Goal: Task Accomplishment & Management: Use online tool/utility

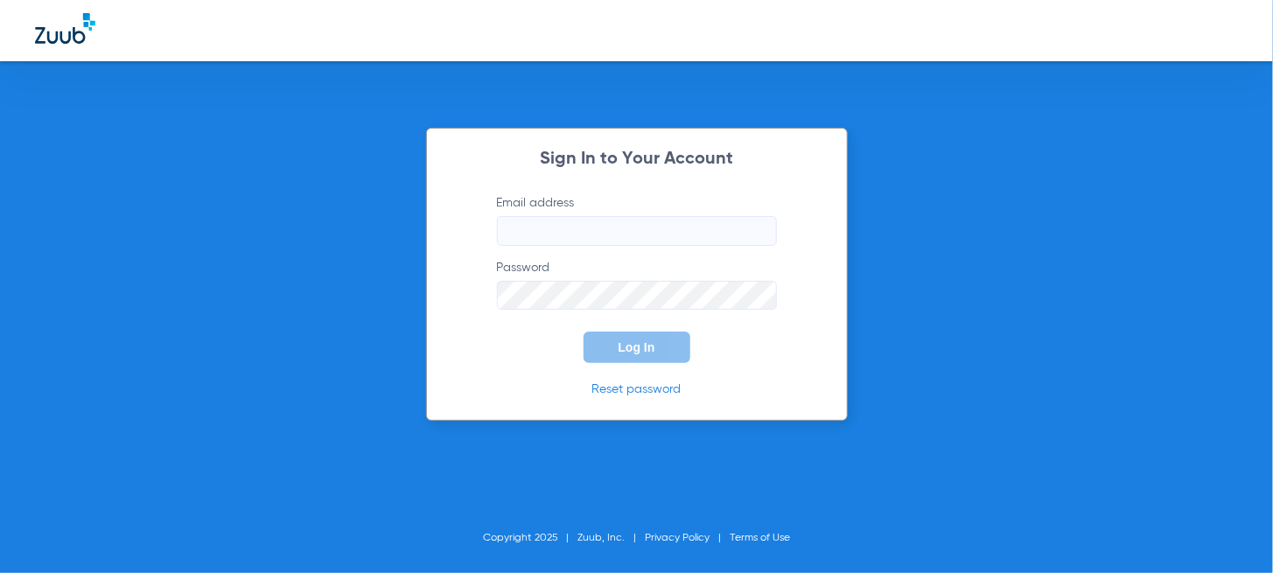
type input "[EMAIL_ADDRESS][DOMAIN_NAME]"
click at [757, 220] on input "[EMAIL_ADDRESS][DOMAIN_NAME]" at bounding box center [637, 231] width 280 height 30
click at [632, 345] on span "Log In" at bounding box center [636, 347] width 37 height 14
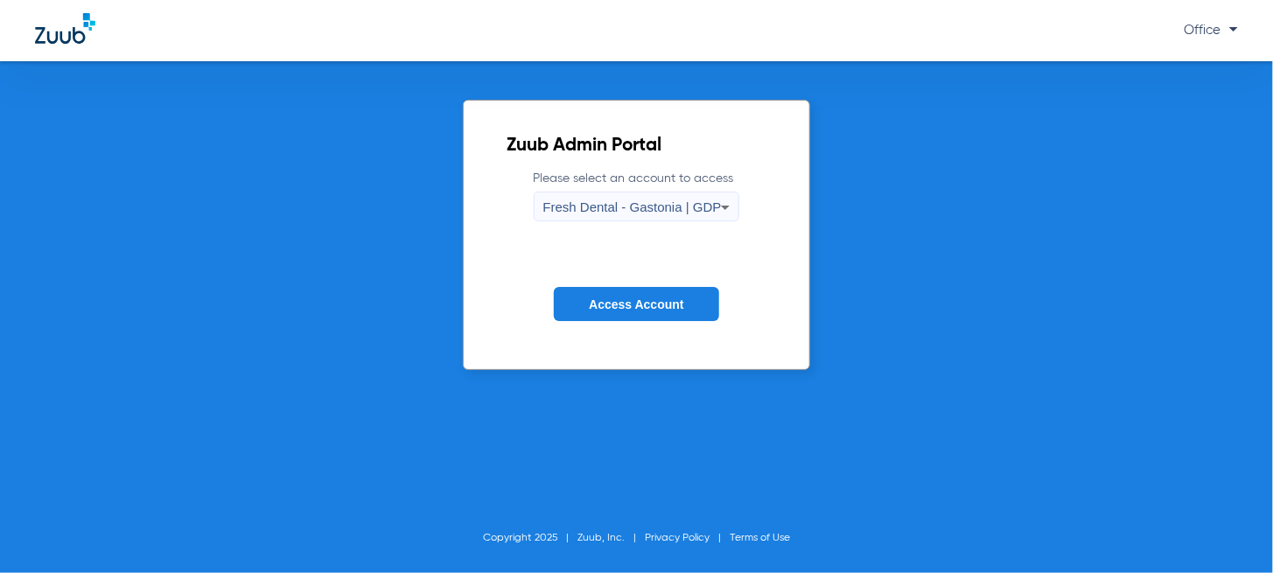
click at [676, 207] on span "Fresh Dental - Gastonia | GDP" at bounding box center [632, 206] width 178 height 15
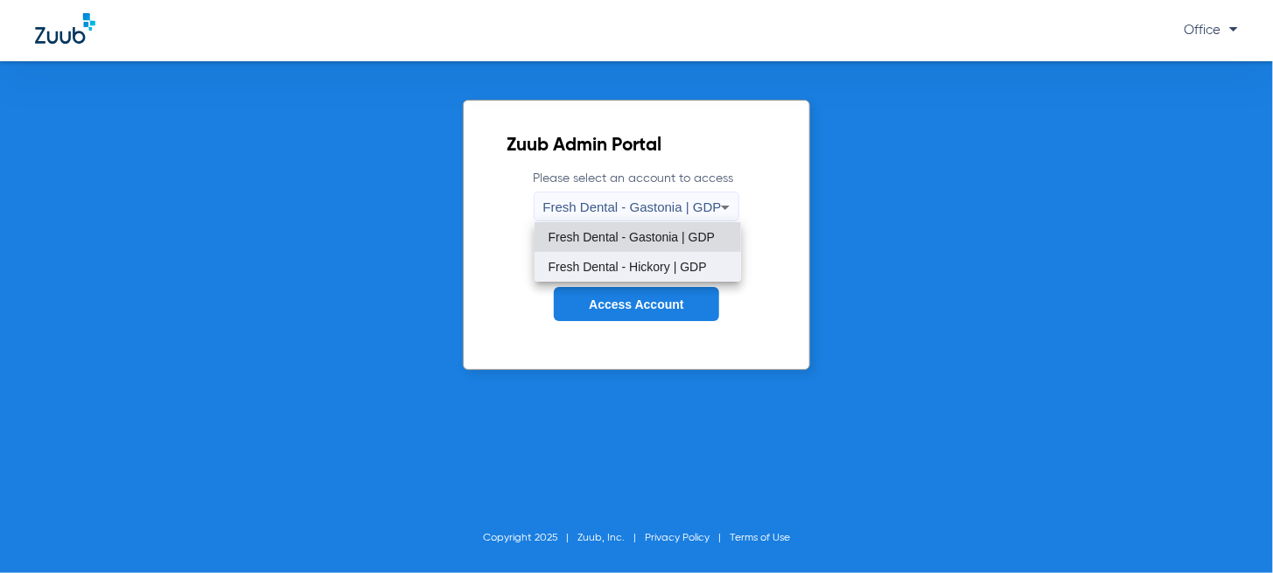
click at [651, 254] on mat-option "Fresh Dental - Hickory | GDP" at bounding box center [637, 267] width 206 height 30
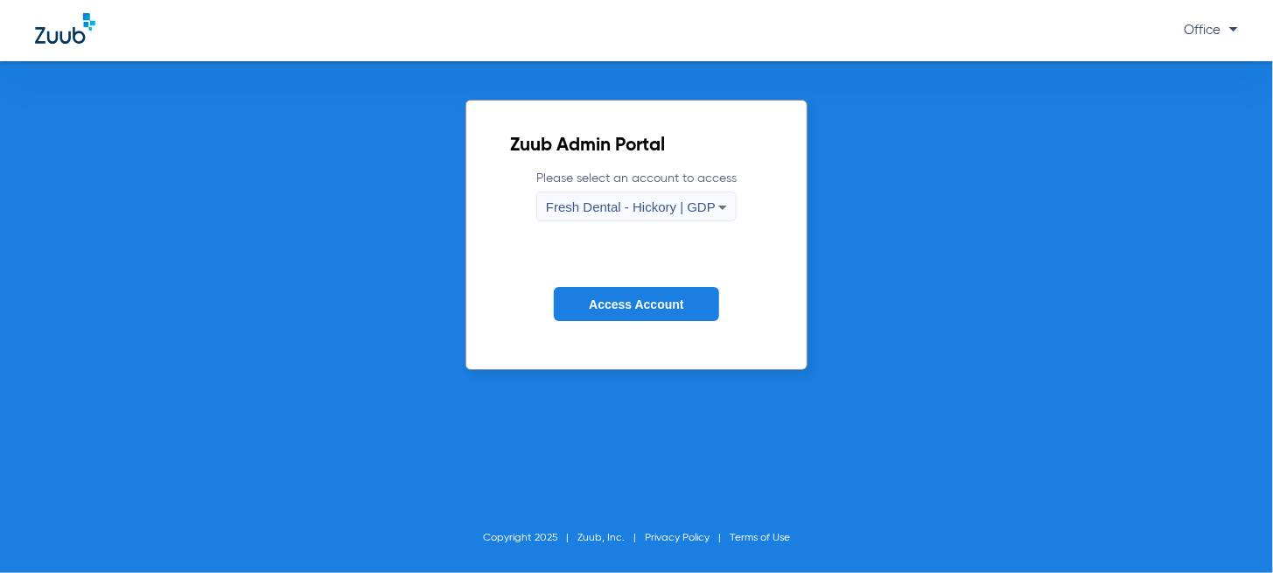
click at [652, 304] on span "Access Account" at bounding box center [636, 304] width 94 height 14
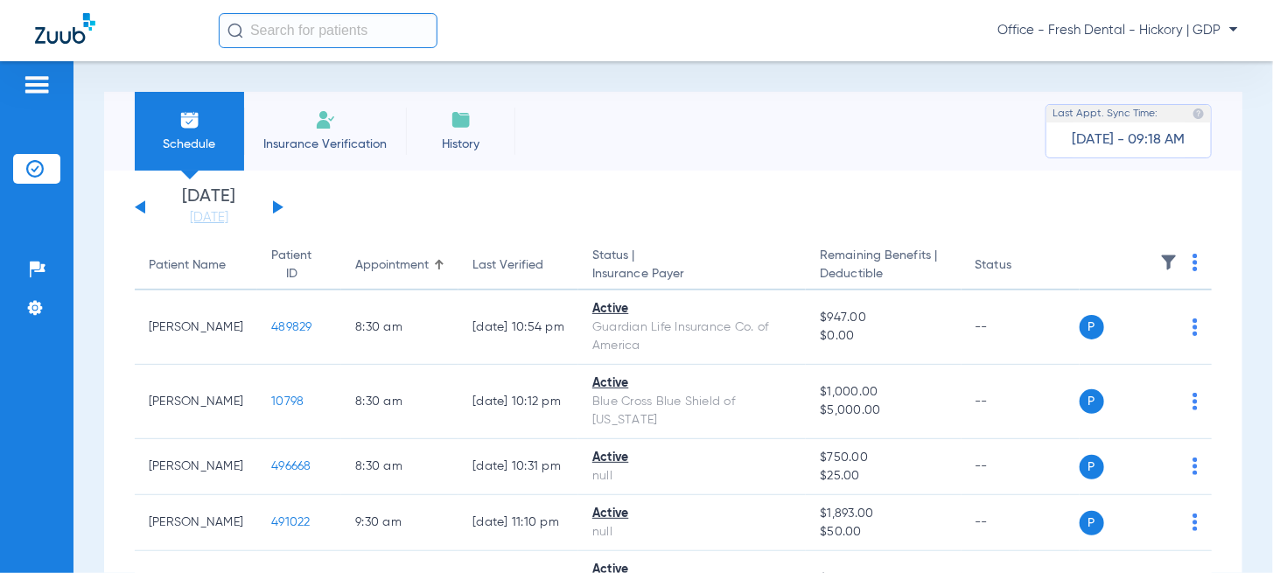
click at [274, 207] on button at bounding box center [278, 206] width 10 height 13
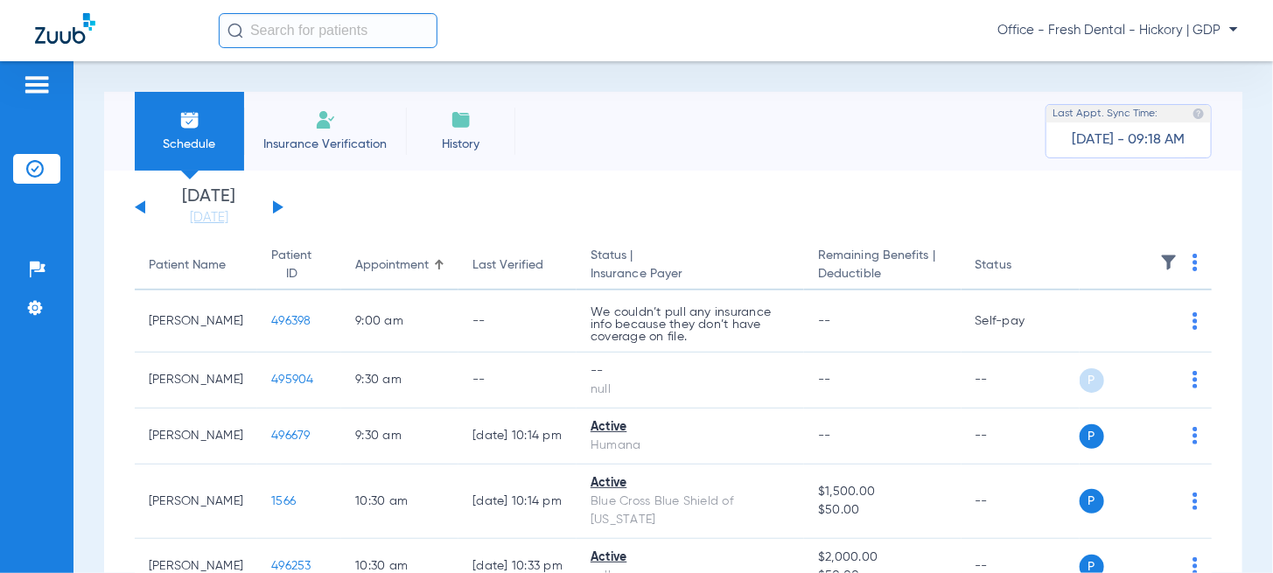
click at [281, 207] on div "[DATE] [DATE] [DATE] [DATE] [DATE] [DATE] [DATE] [DATE] [DATE] [DATE] [DATE] [D…" at bounding box center [209, 207] width 149 height 38
click at [277, 212] on div "[DATE] [DATE] [DATE] [DATE] [DATE] [DATE] [DATE] [DATE] [DATE] [DATE] [DATE] [D…" at bounding box center [209, 207] width 149 height 38
click at [271, 205] on div "[DATE] [DATE] [DATE] [DATE] [DATE] [DATE] [DATE] [DATE] [DATE] [DATE] [DATE] [D…" at bounding box center [209, 207] width 149 height 38
click at [277, 212] on div "[DATE] [DATE] [DATE] [DATE] [DATE] [DATE] [DATE] [DATE] [DATE] [DATE] [DATE] [D…" at bounding box center [209, 207] width 149 height 38
click at [277, 210] on div "[DATE] [DATE] [DATE] [DATE] [DATE] [DATE] [DATE] [DATE] [DATE] [DATE] [DATE] [D…" at bounding box center [209, 207] width 149 height 38
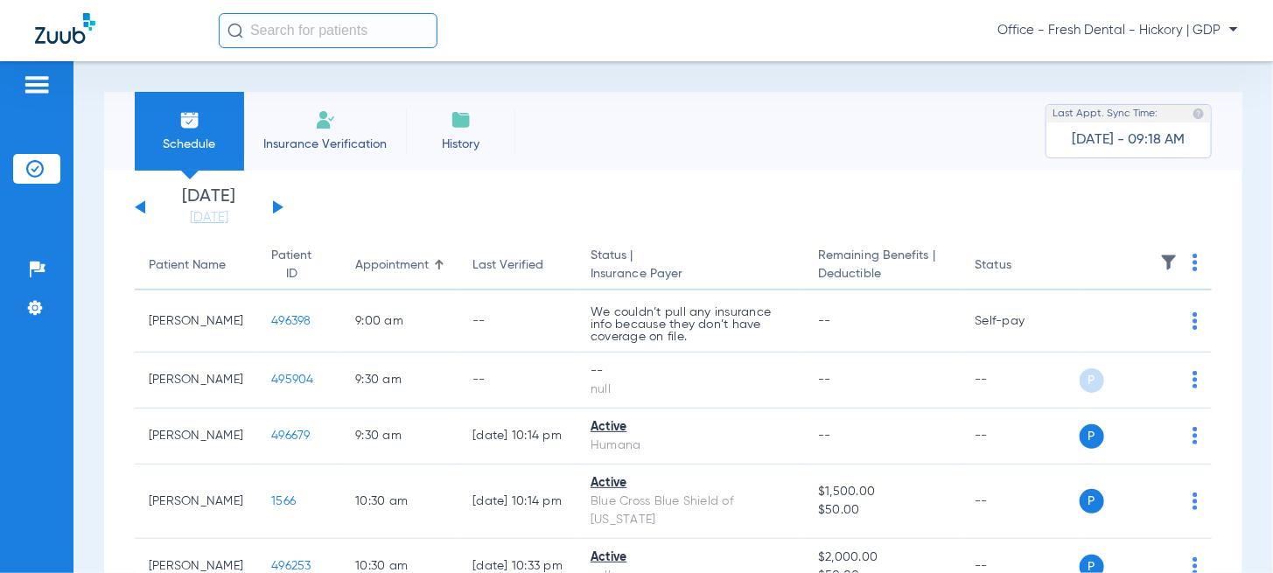
click at [275, 208] on button at bounding box center [278, 206] width 10 height 13
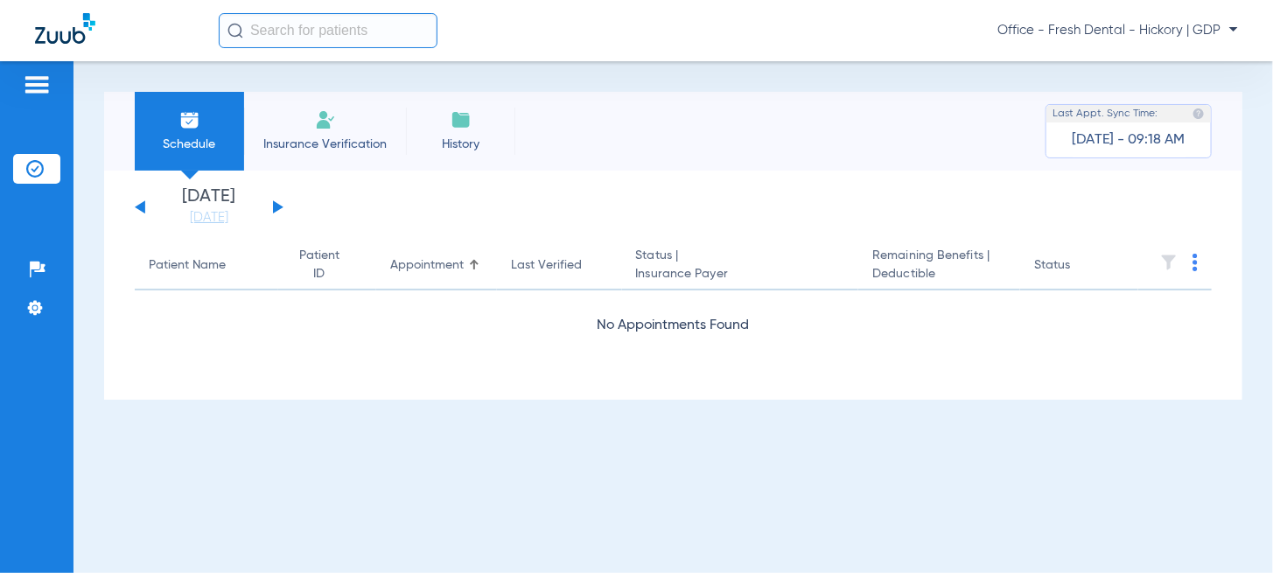
click at [275, 208] on button at bounding box center [278, 206] width 10 height 13
click at [275, 207] on button at bounding box center [278, 206] width 10 height 13
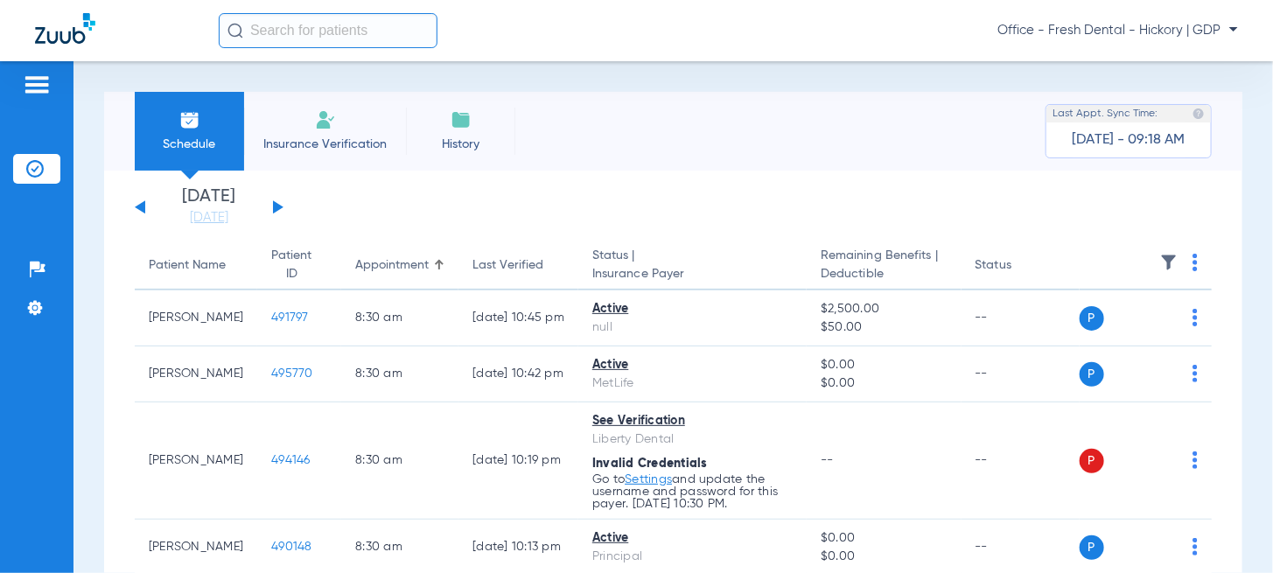
click at [276, 208] on button at bounding box center [278, 206] width 10 height 13
